Goal: Information Seeking & Learning: Learn about a topic

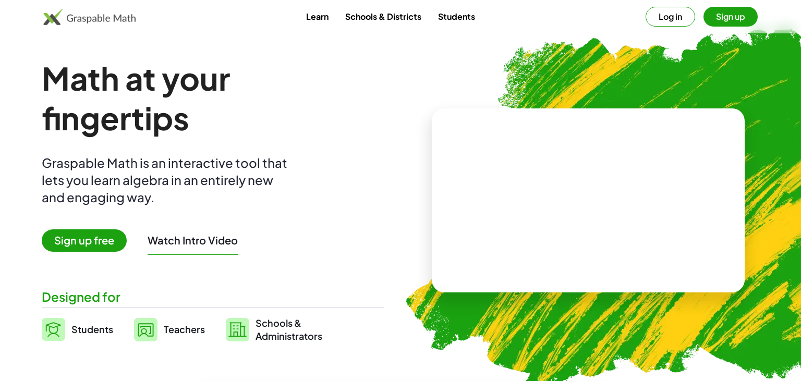
click at [197, 335] on span "Teachers" at bounding box center [184, 329] width 41 height 12
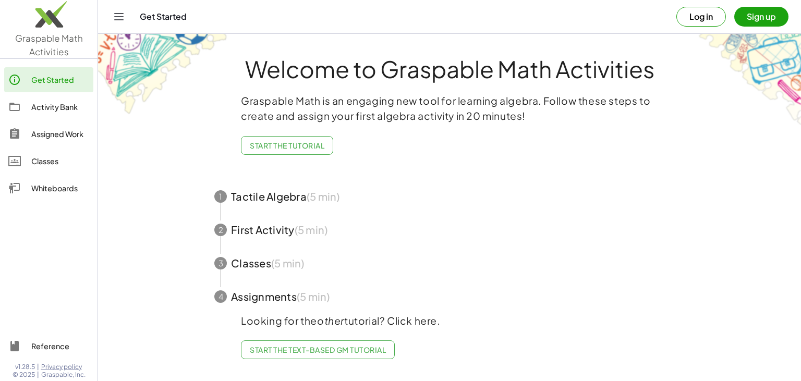
click at [118, 14] on icon "Toggle navigation" at bounding box center [119, 17] width 9 height 6
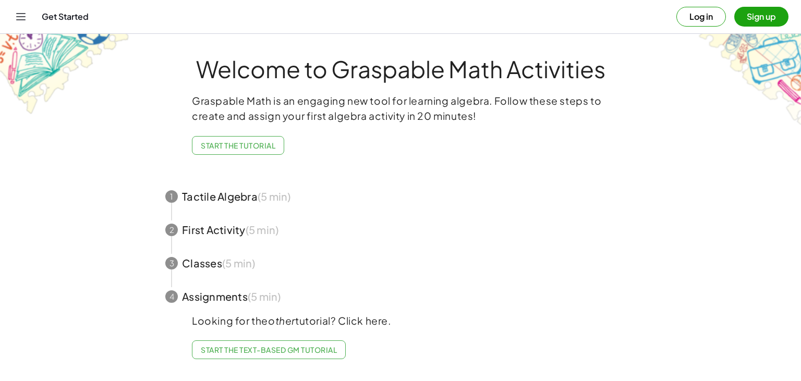
click at [18, 21] on icon "Toggle navigation" at bounding box center [21, 16] width 13 height 13
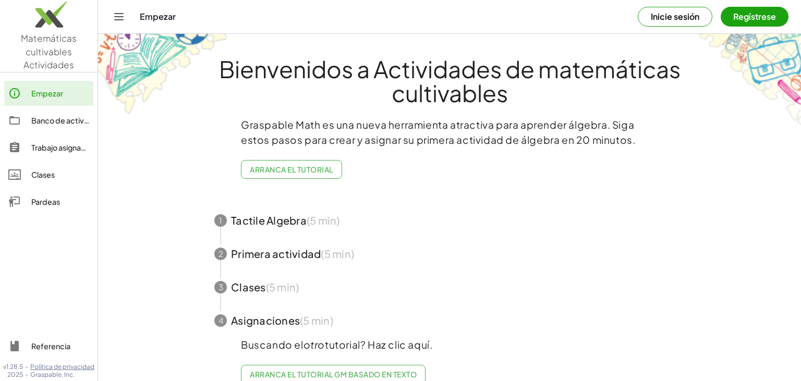
click at [233, 230] on span "button" at bounding box center [450, 220] width 496 height 33
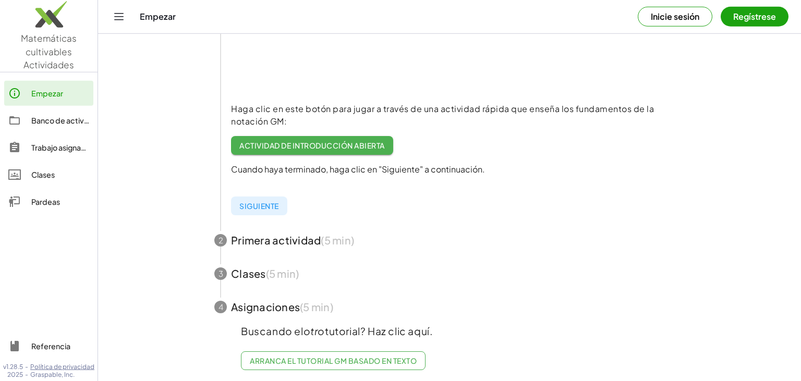
scroll to position [215, 0]
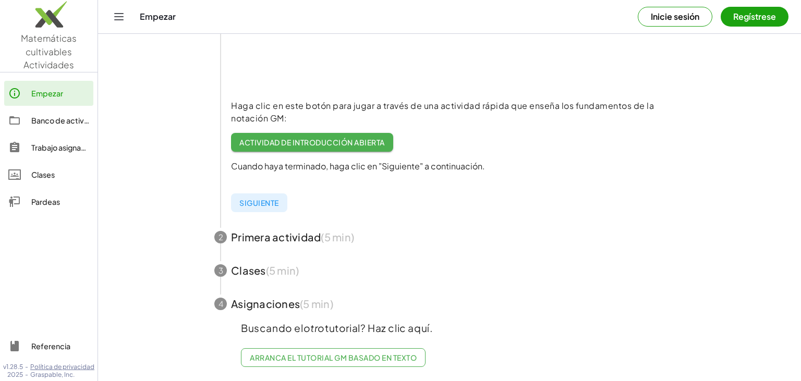
click at [56, 148] on div "Trabajo asignado" at bounding box center [60, 147] width 58 height 13
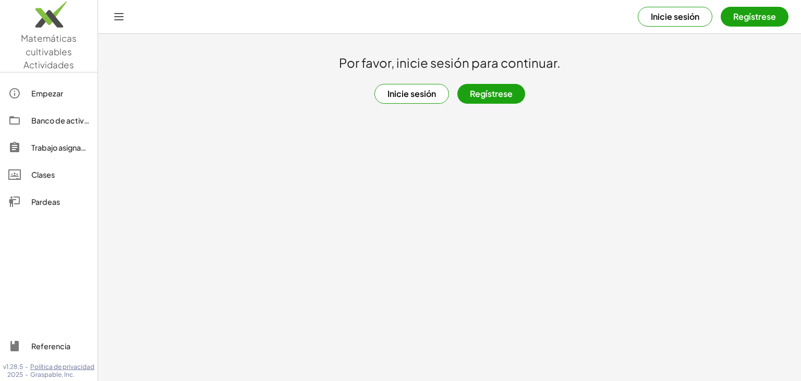
click at [64, 130] on link "Banco de actividades" at bounding box center [48, 120] width 89 height 25
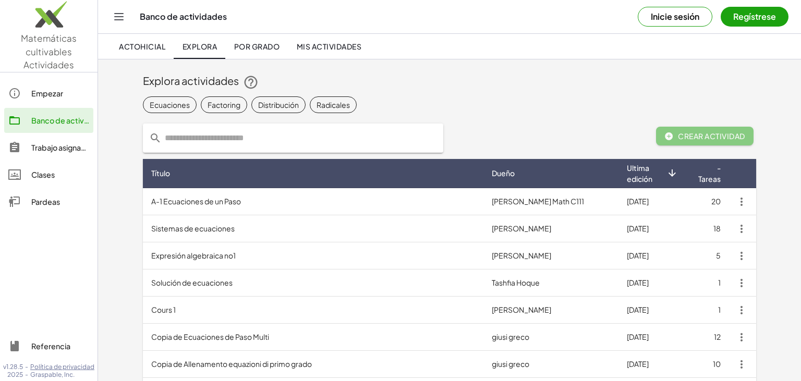
click at [268, 137] on input "text" at bounding box center [299, 138] width 275 height 29
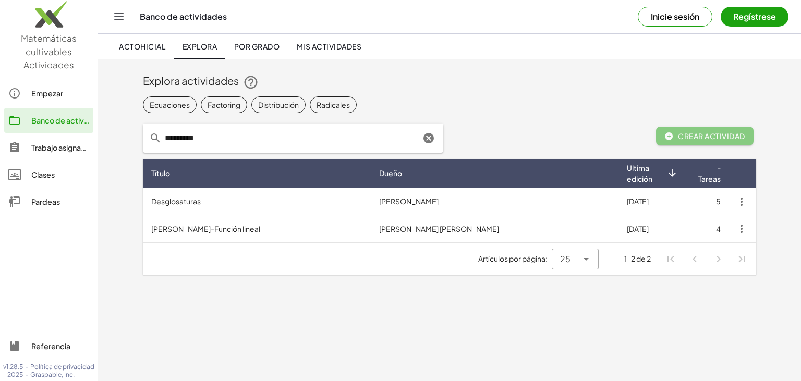
type input "*********"
click at [197, 235] on td "Ignacio del Pino-Función lineal" at bounding box center [257, 228] width 228 height 27
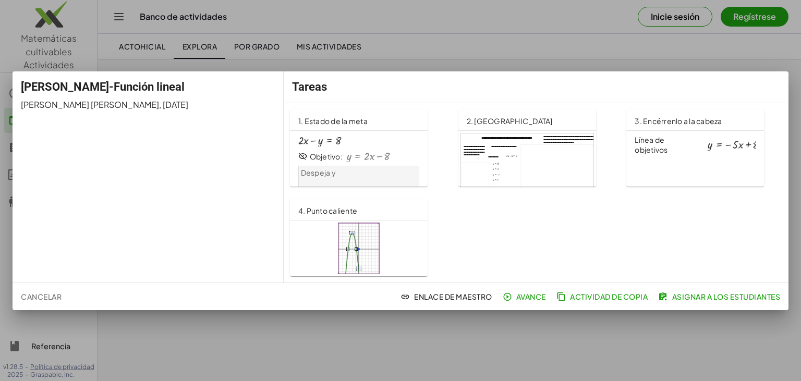
click at [402, 227] on div at bounding box center [358, 249] width 121 height 52
click at [689, 53] on div at bounding box center [400, 190] width 801 height 381
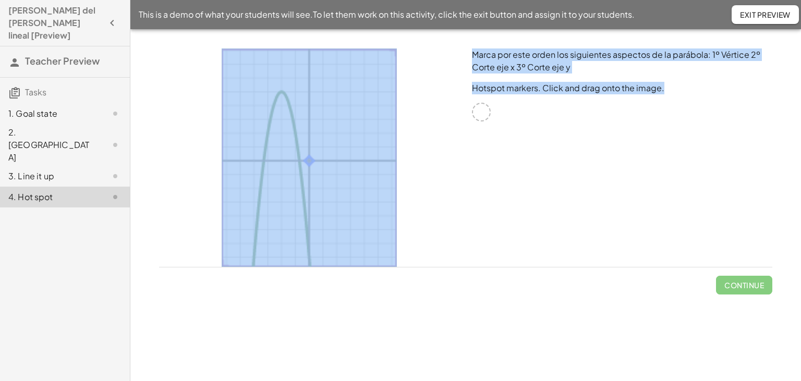
drag, startPoint x: 482, startPoint y: 107, endPoint x: 350, endPoint y: 135, distance: 134.8
click at [350, 135] on div "Marca por este orden los siguientes aspectos de la parábola: 1º Vértice 2º Cort…" at bounding box center [466, 157] width 626 height 231
click at [350, 135] on img at bounding box center [309, 158] width 175 height 219
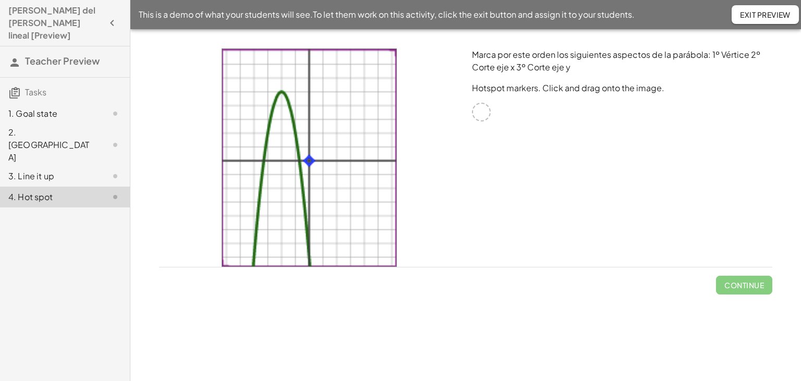
click at [398, 159] on div at bounding box center [309, 157] width 313 height 231
drag, startPoint x: 308, startPoint y: 157, endPoint x: 288, endPoint y: 122, distance: 40.0
click at [288, 122] on img at bounding box center [309, 158] width 175 height 219
click at [281, 93] on img at bounding box center [309, 158] width 175 height 219
click at [279, 98] on img at bounding box center [309, 158] width 175 height 219
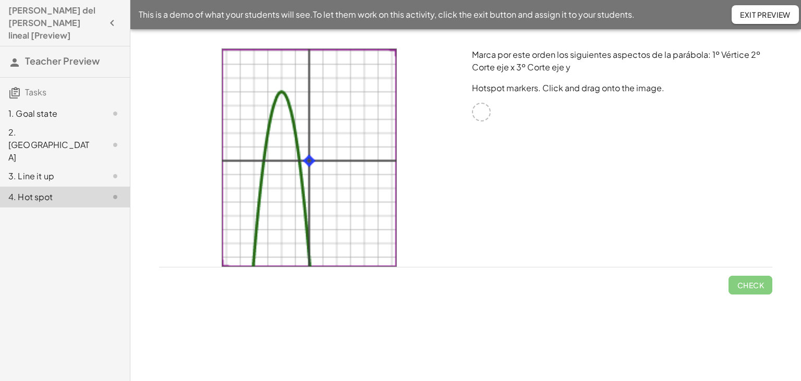
click at [485, 111] on div at bounding box center [481, 112] width 19 height 19
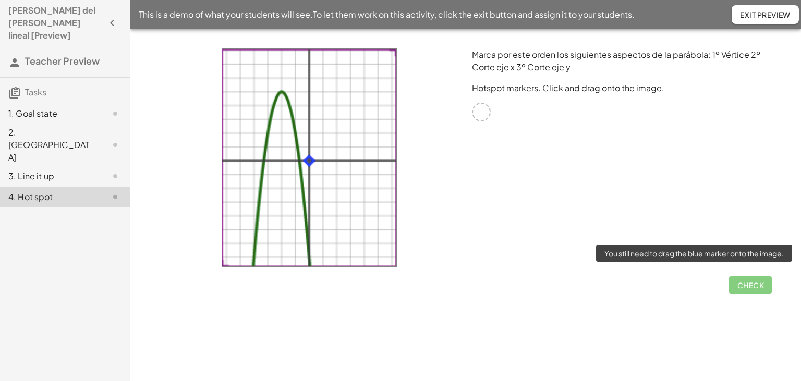
click at [758, 287] on span "Check" at bounding box center [751, 281] width 44 height 27
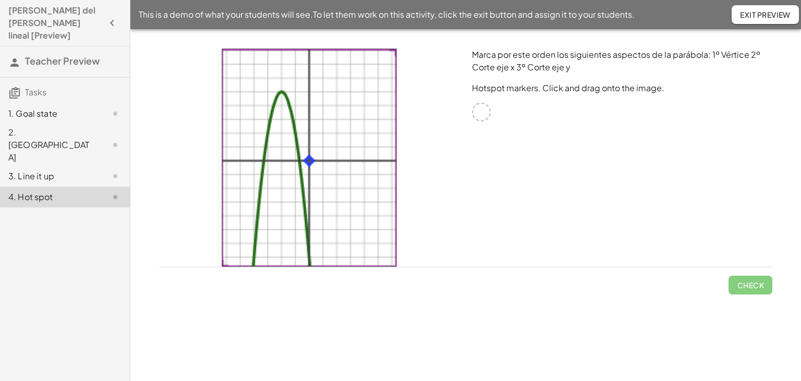
click at [77, 166] on div "3. Line it up" at bounding box center [65, 176] width 130 height 21
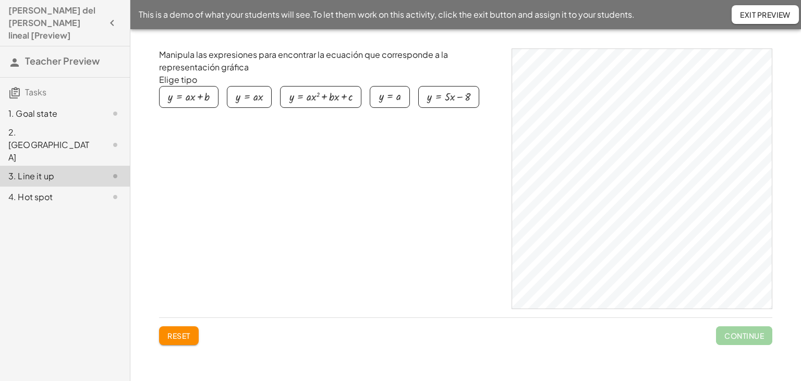
click at [311, 95] on div "button" at bounding box center [321, 96] width 64 height 11
